Goal: Book appointment/travel/reservation

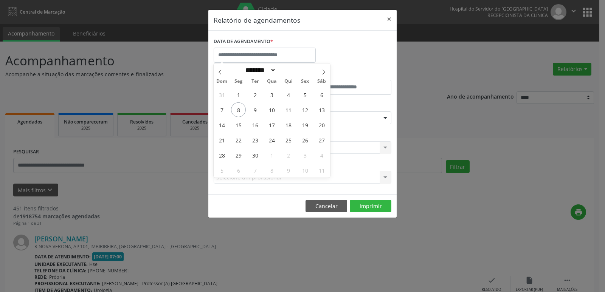
select select "*"
click at [235, 108] on span "8" at bounding box center [238, 109] width 15 height 15
type input "**********"
drag, startPoint x: 235, startPoint y: 108, endPoint x: 310, endPoint y: 116, distance: 75.7
click at [310, 116] on div "31 1 2 3 4 5 6 7 8 9 10 11 12 13 14 15 16 17 18 19 20 21 22 23 24 25 26 27 28 2…" at bounding box center [272, 132] width 116 height 91
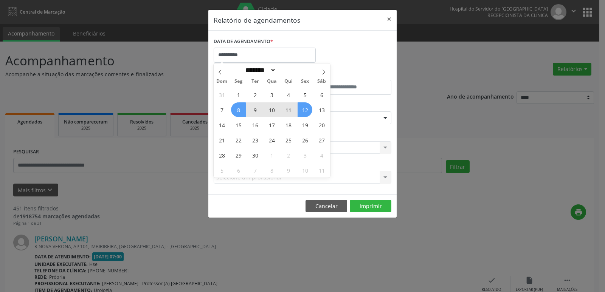
click at [307, 112] on span "12" at bounding box center [305, 109] width 15 height 15
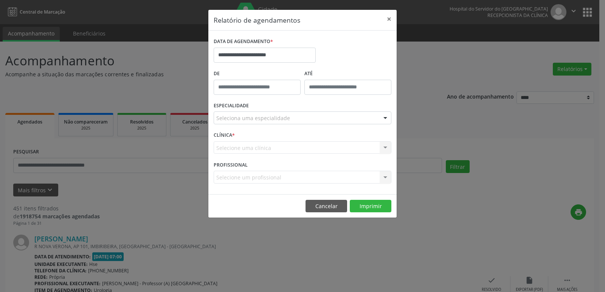
click at [384, 119] on div at bounding box center [385, 118] width 11 height 13
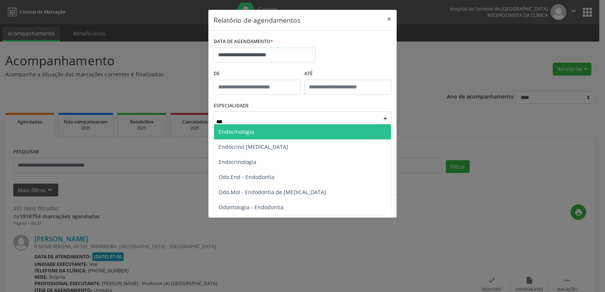
click at [252, 133] on span "Endocinologia" at bounding box center [237, 131] width 36 height 7
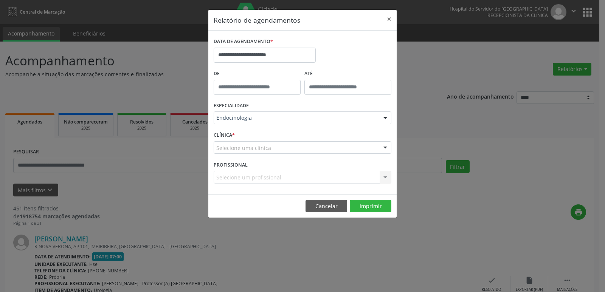
click at [385, 146] on div at bounding box center [385, 148] width 11 height 13
click at [386, 149] on div at bounding box center [385, 148] width 11 height 13
click at [383, 149] on div at bounding box center [385, 148] width 11 height 13
click at [385, 121] on div at bounding box center [385, 118] width 11 height 13
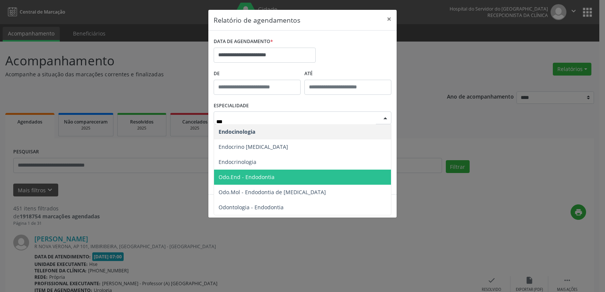
type input "****"
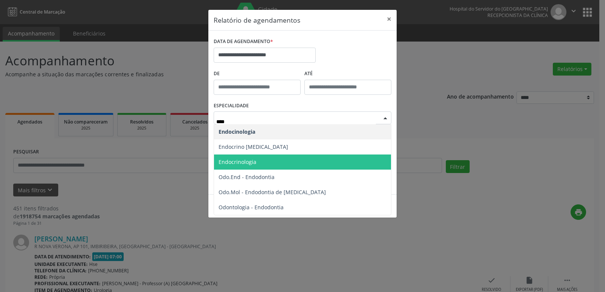
click at [251, 165] on span "Endocrinologia" at bounding box center [238, 161] width 38 height 7
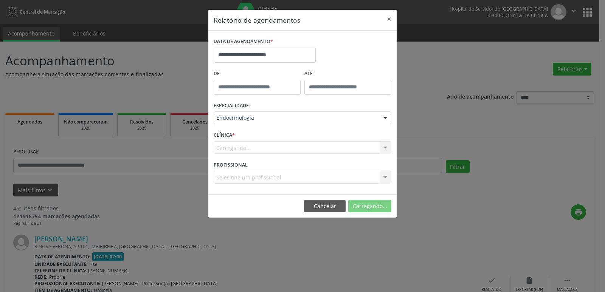
click at [385, 147] on div "Carregando... Nenhum resultado encontrado para: " " Não há nenhuma opção para s…" at bounding box center [303, 147] width 178 height 13
click at [385, 147] on div at bounding box center [385, 148] width 11 height 13
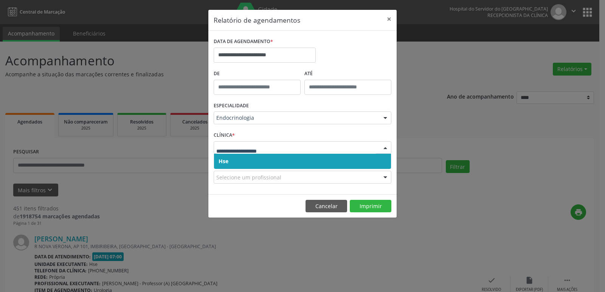
click at [227, 161] on span "Hse" at bounding box center [224, 161] width 10 height 7
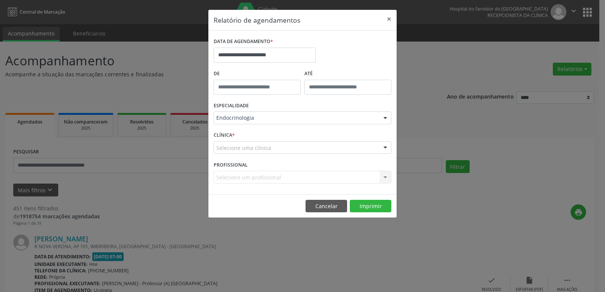
drag, startPoint x: 383, startPoint y: 149, endPoint x: 361, endPoint y: 153, distance: 22.8
click at [384, 149] on div at bounding box center [385, 148] width 11 height 13
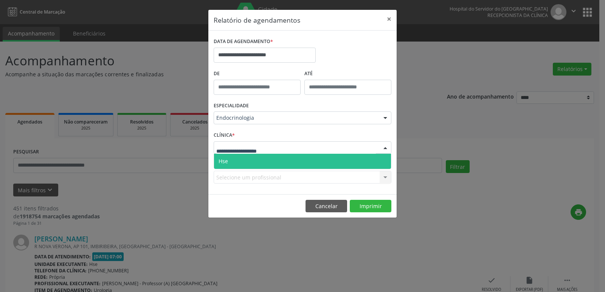
click at [244, 166] on span "Hse" at bounding box center [302, 161] width 177 height 15
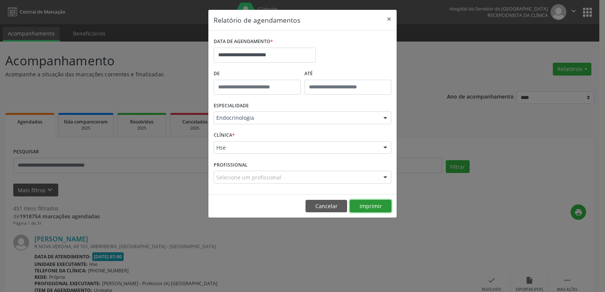
click at [367, 205] on button "Imprimir" at bounding box center [371, 206] width 42 height 13
click at [390, 17] on button "×" at bounding box center [388, 19] width 15 height 19
